Goal: Find specific page/section: Find specific page/section

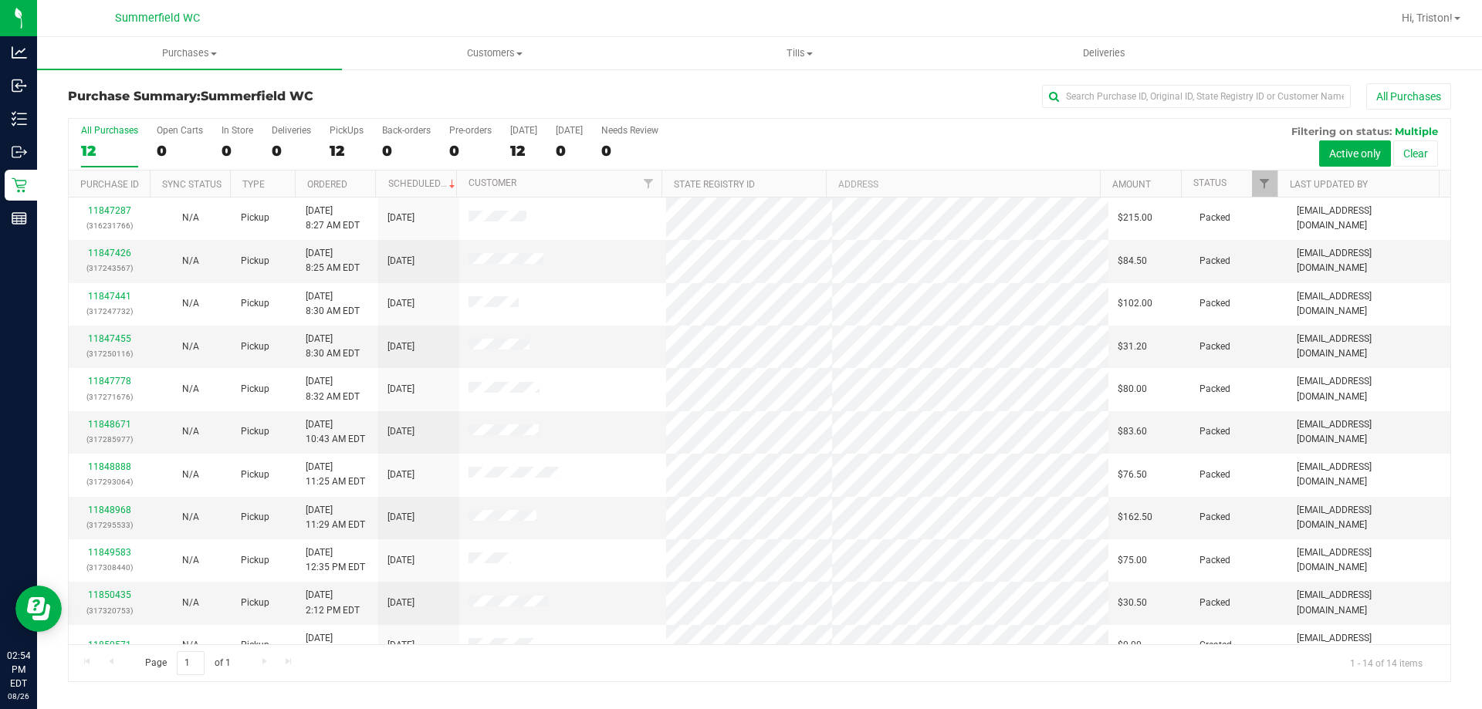
scroll to position [151, 0]
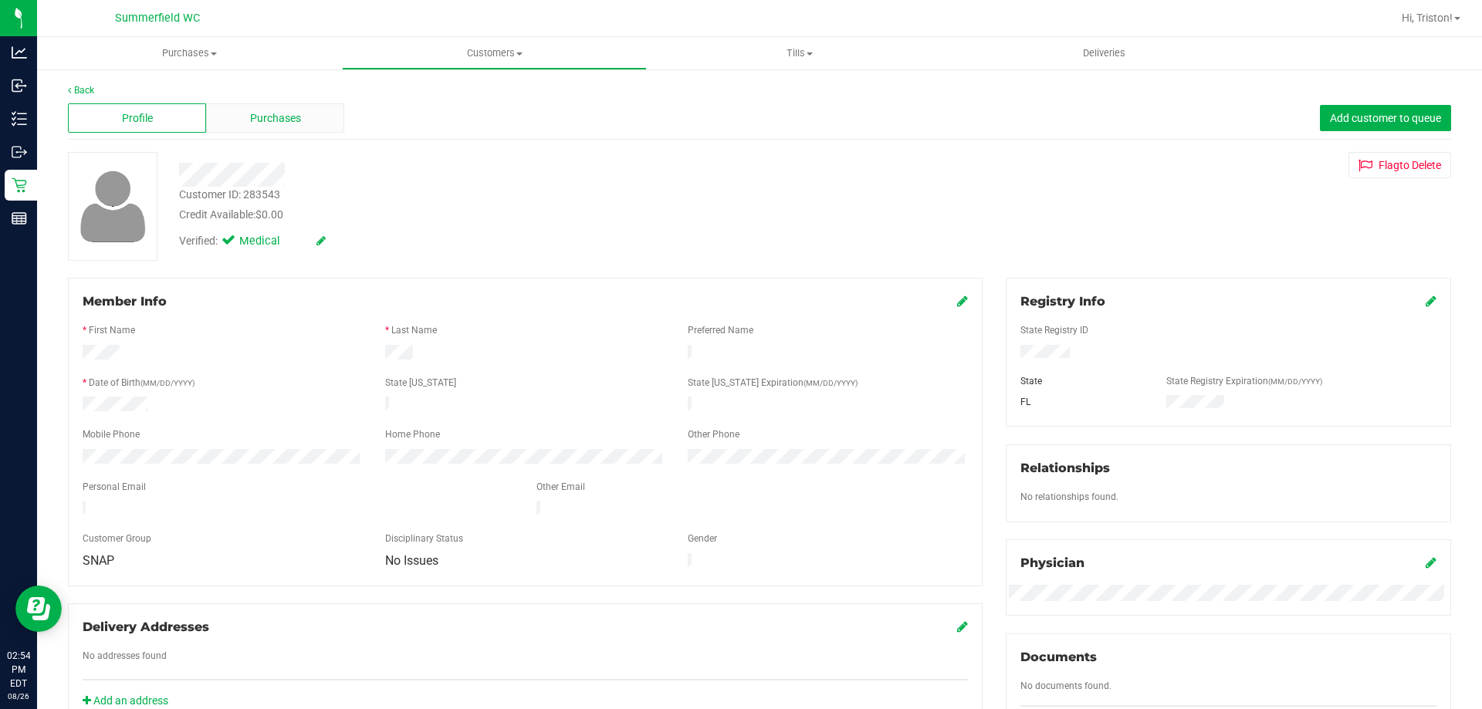
click at [287, 104] on div "Purchases" at bounding box center [275, 117] width 138 height 29
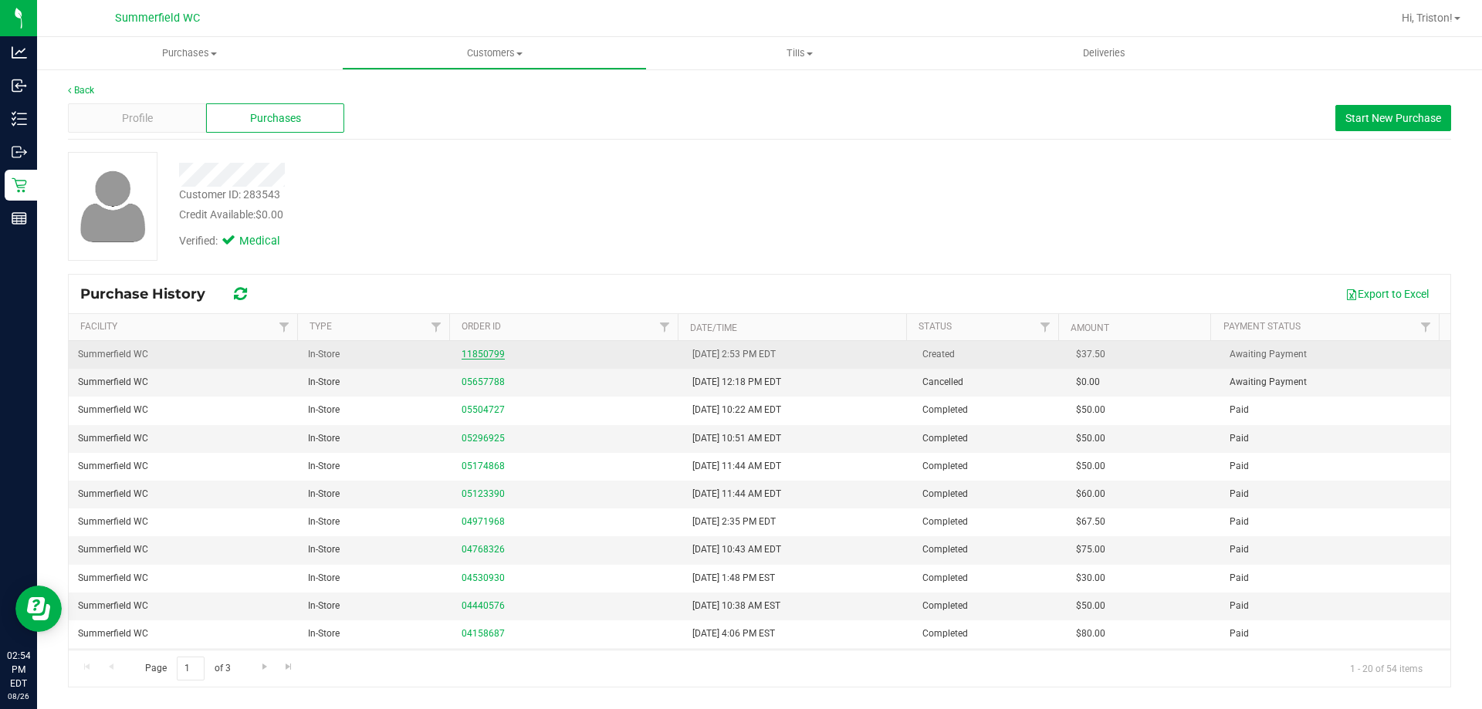
click at [481, 357] on link "11850799" at bounding box center [483, 354] width 43 height 11
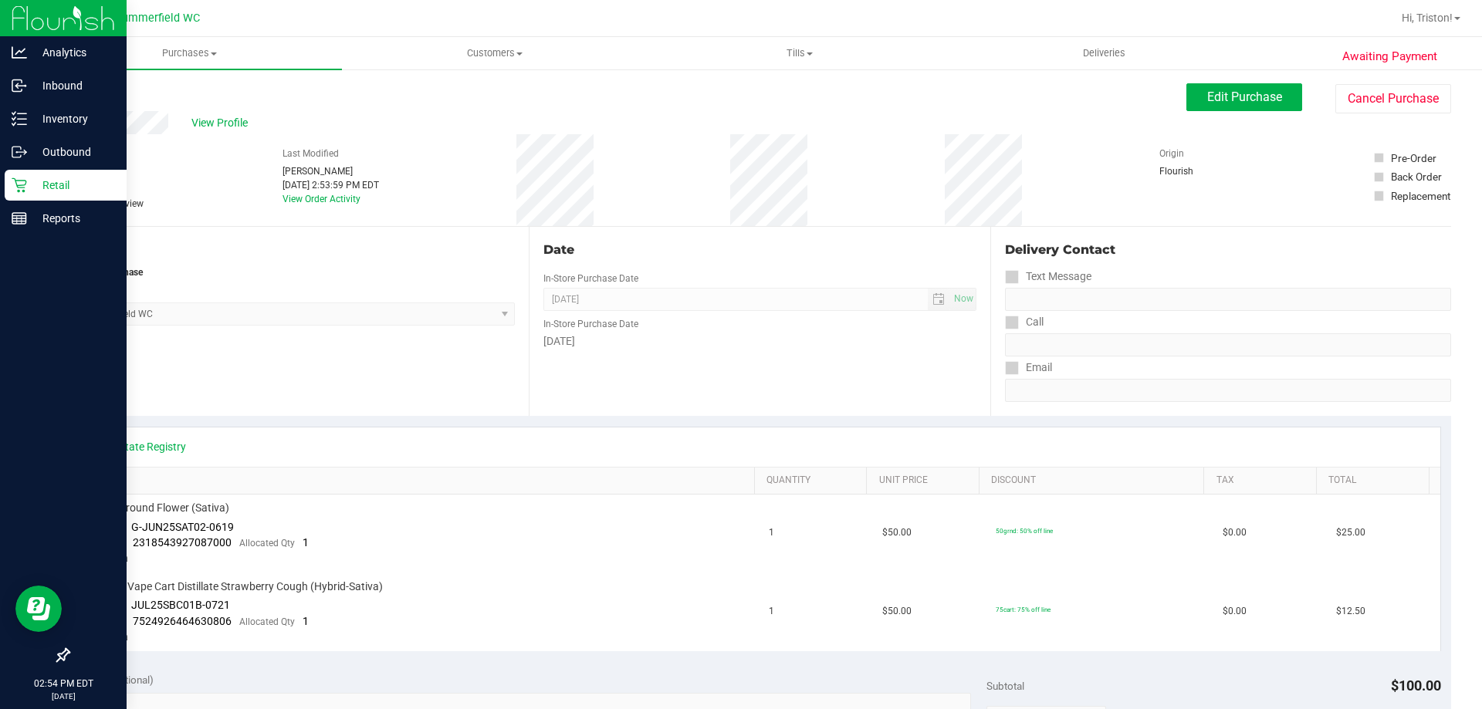
click at [25, 178] on icon at bounding box center [19, 185] width 15 height 15
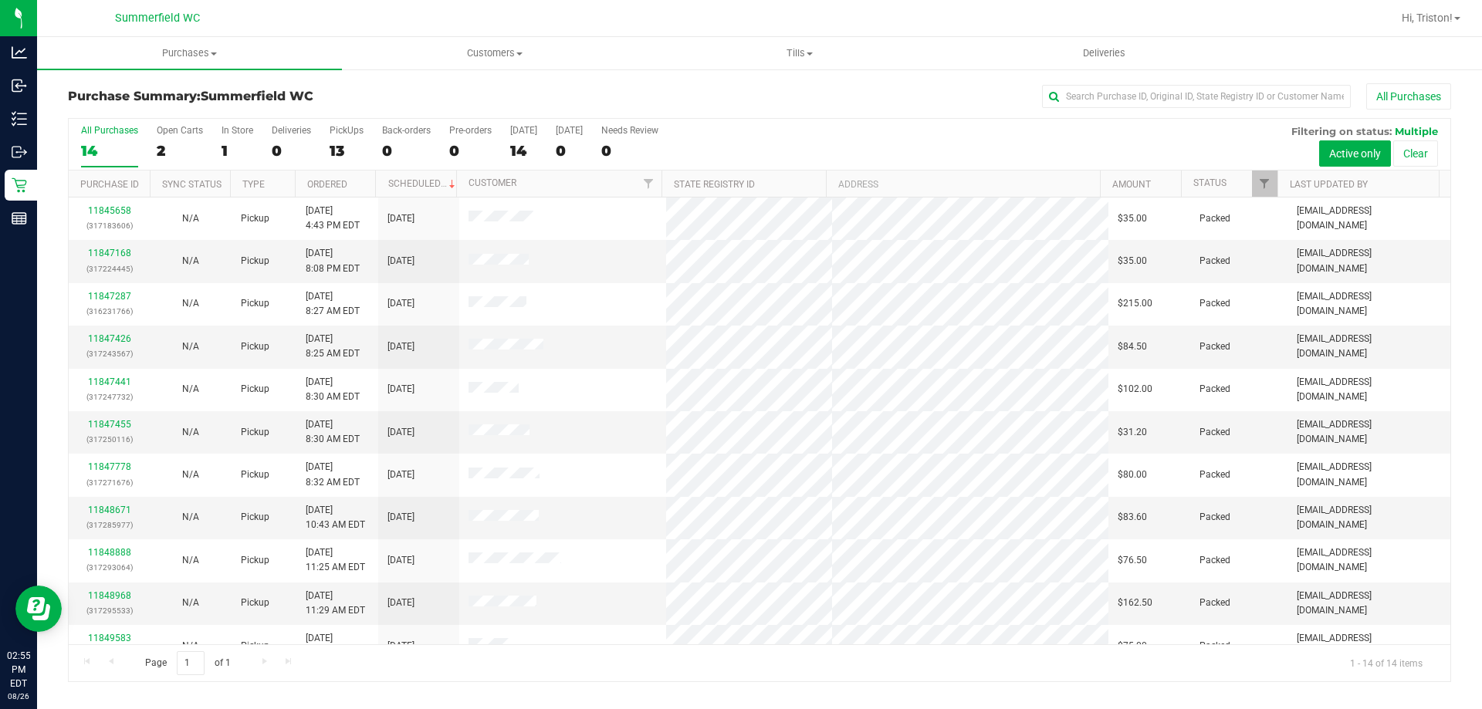
click at [694, 101] on div "All Purchases" at bounding box center [990, 96] width 922 height 26
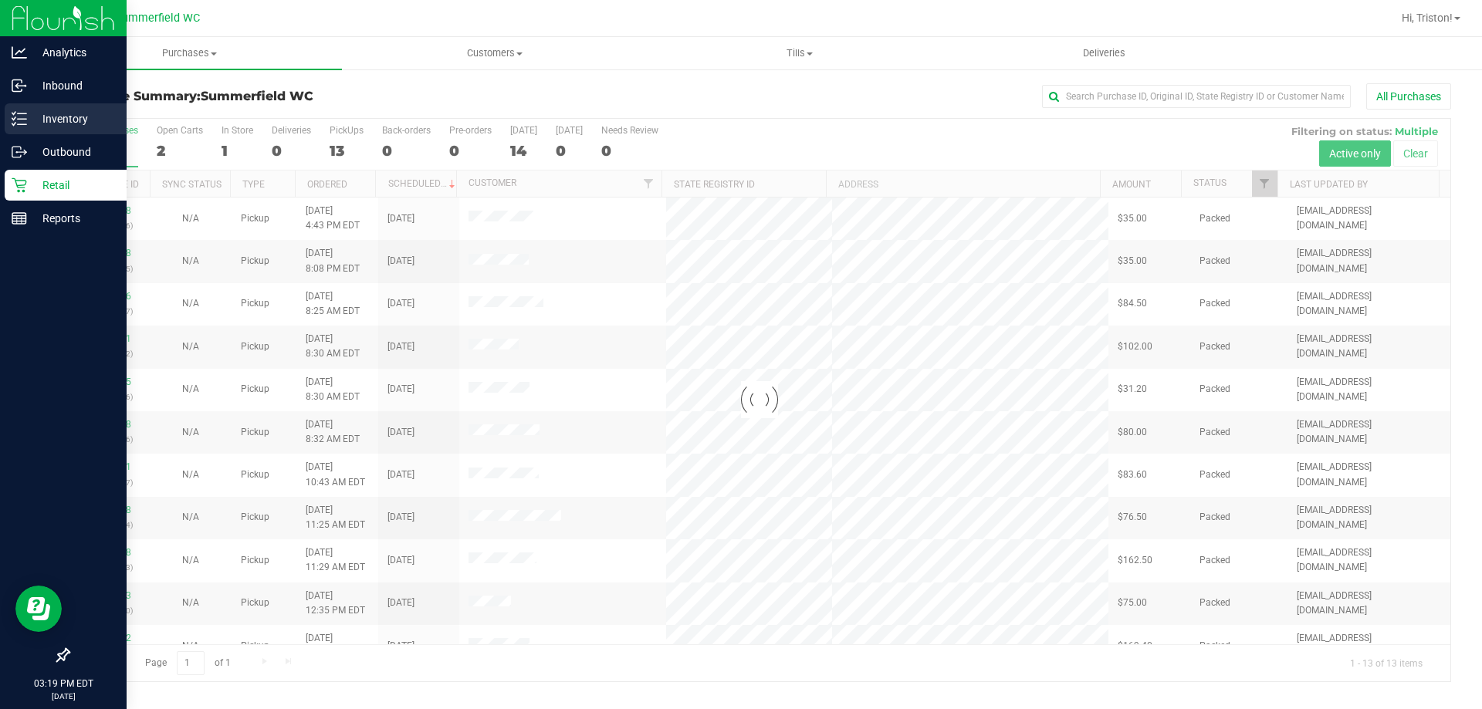
click at [35, 127] on p "Inventory" at bounding box center [73, 119] width 93 height 19
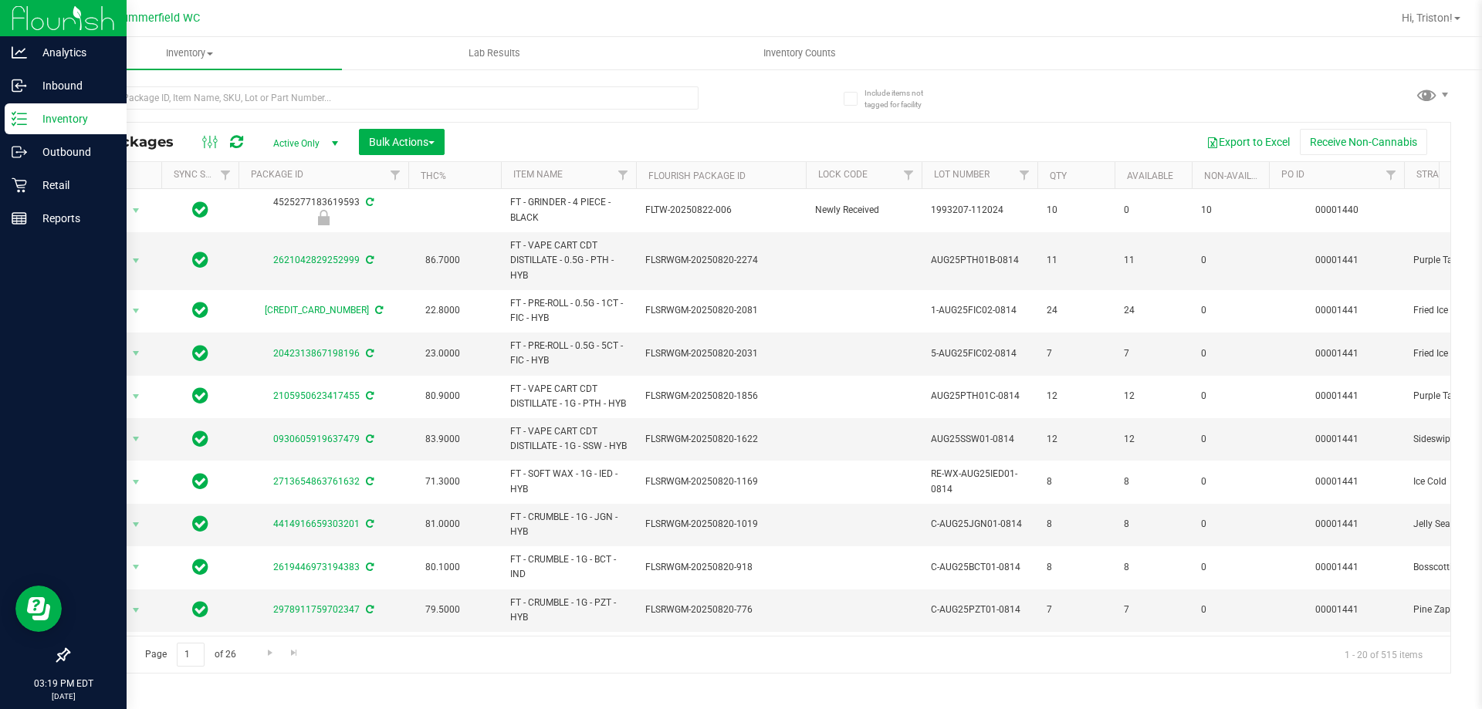
click at [745, 142] on div "Export to Excel Receive Non-Cannabis" at bounding box center [947, 142] width 983 height 26
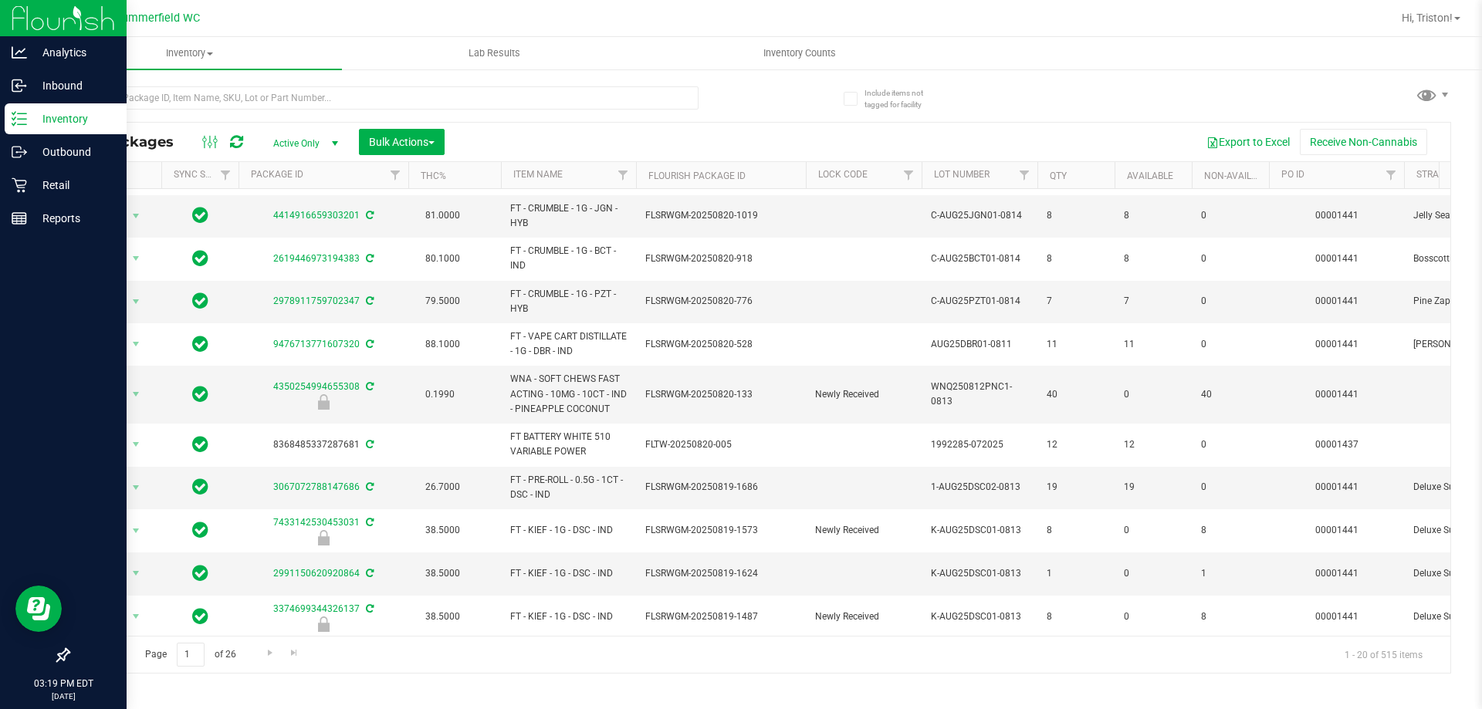
scroll to position [482, 0]
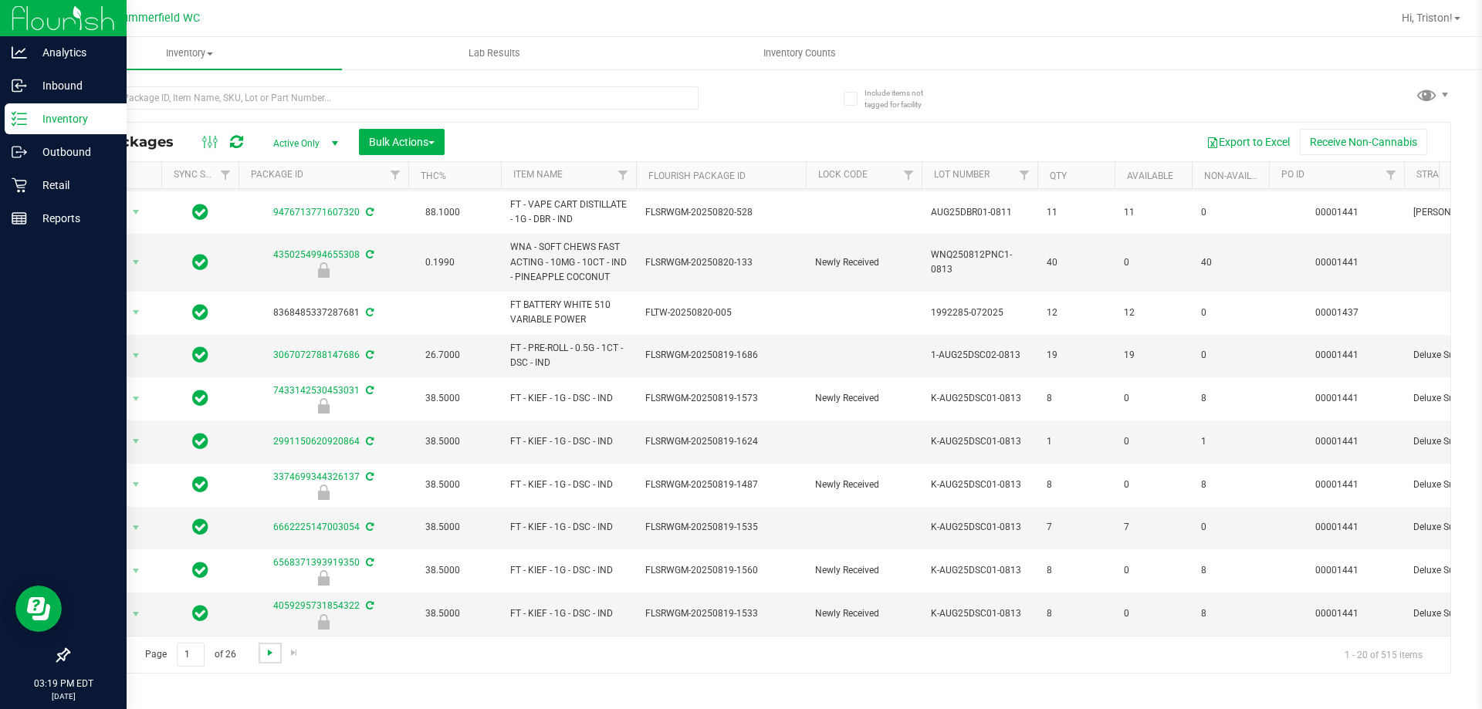
click at [267, 652] on span "Go to the next page" at bounding box center [270, 653] width 12 height 12
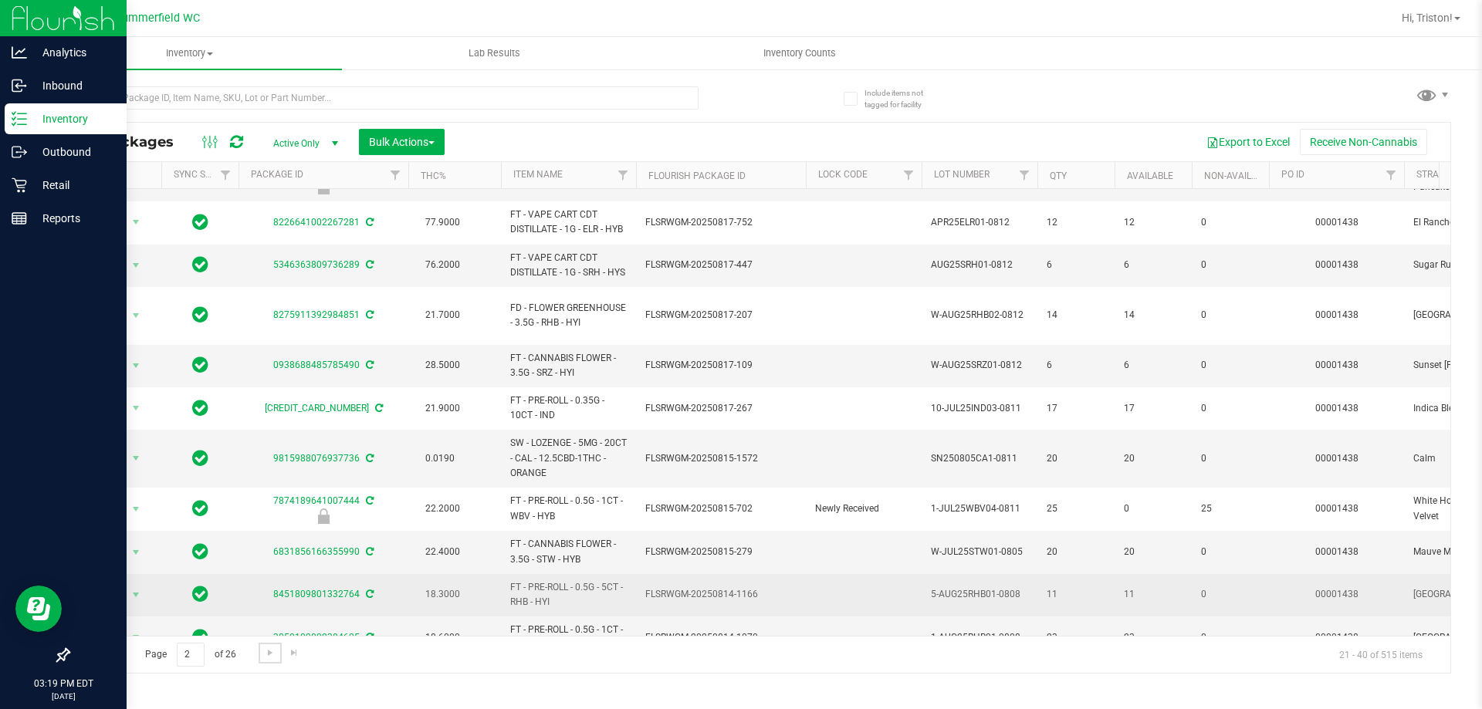
scroll to position [467, 0]
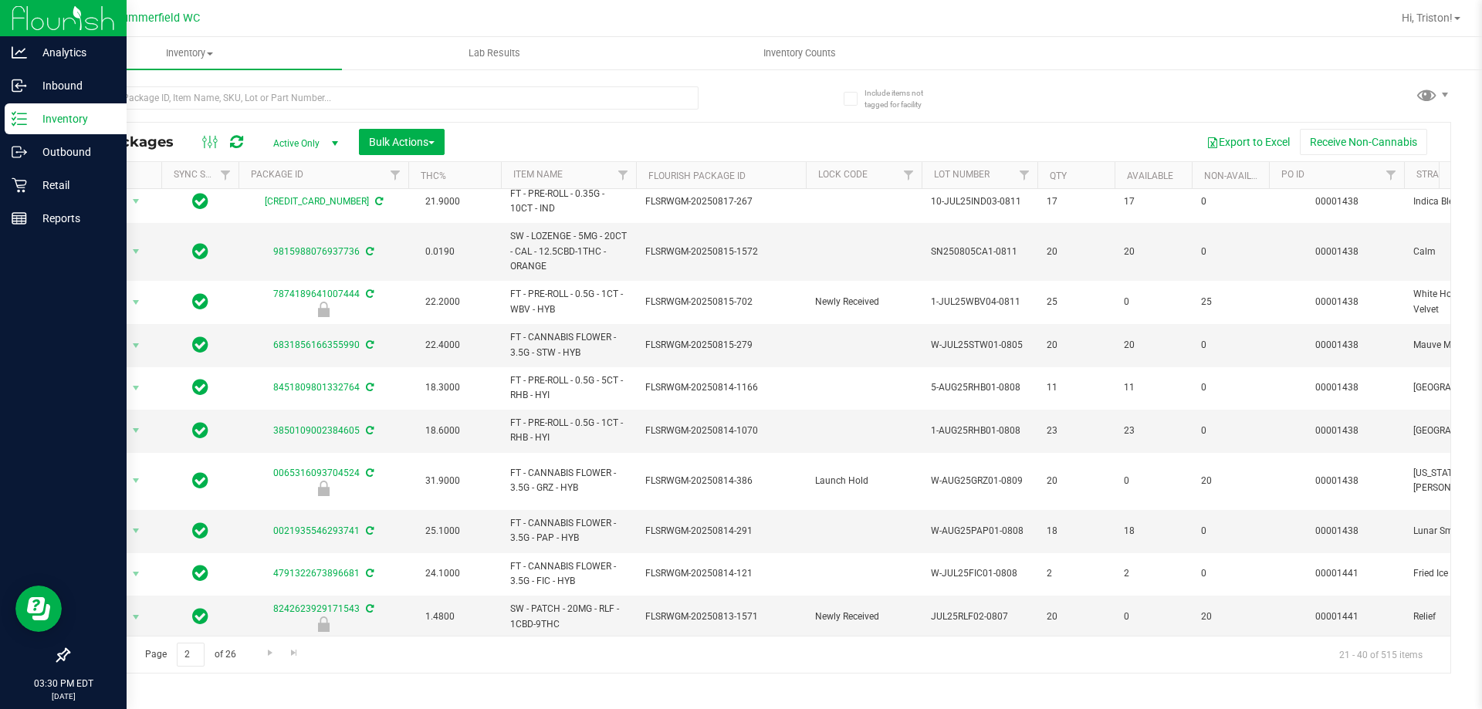
click at [523, 658] on div "Page 2 of 26 21 - 40 of 515 items" at bounding box center [760, 654] width 1382 height 37
